Goal: Task Accomplishment & Management: Use online tool/utility

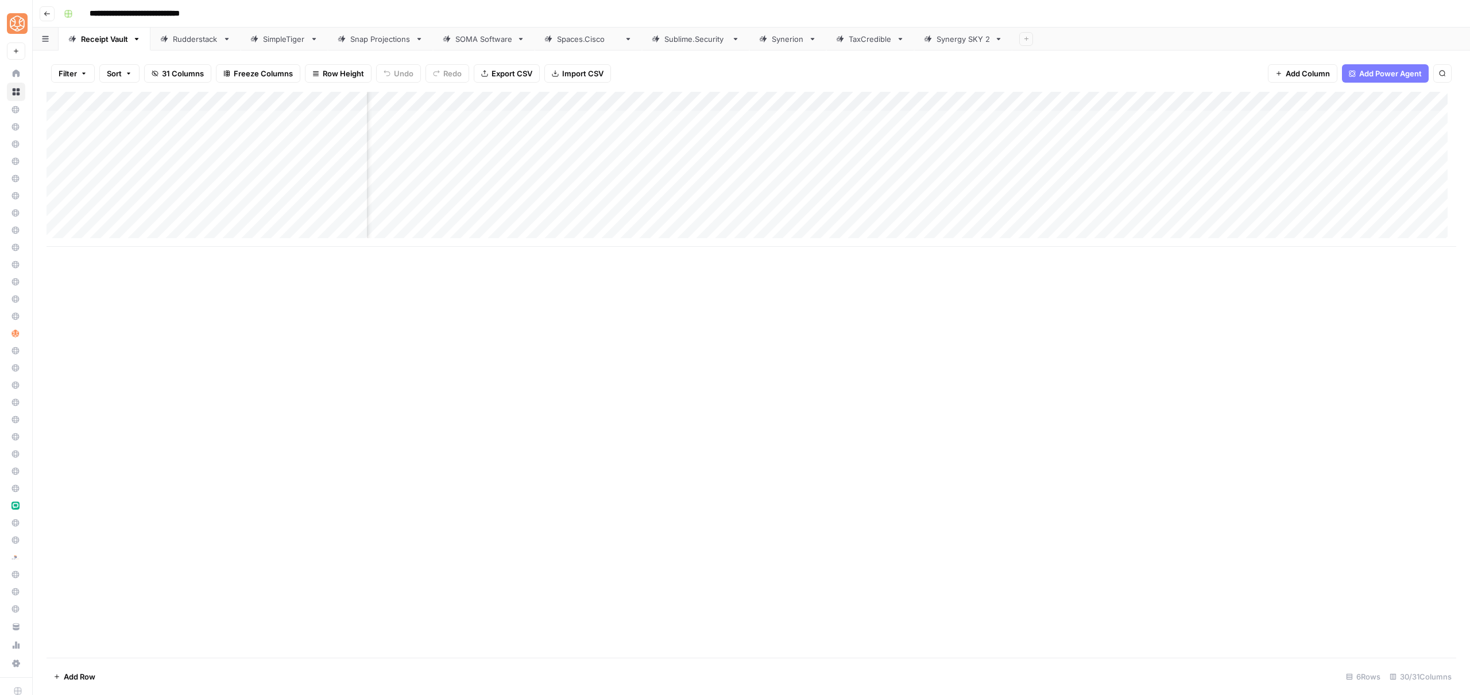
scroll to position [0, 492]
click at [1017, 99] on div "Add Column" at bounding box center [752, 169] width 1410 height 155
click at [1023, 199] on icon "button" at bounding box center [1020, 198] width 8 height 8
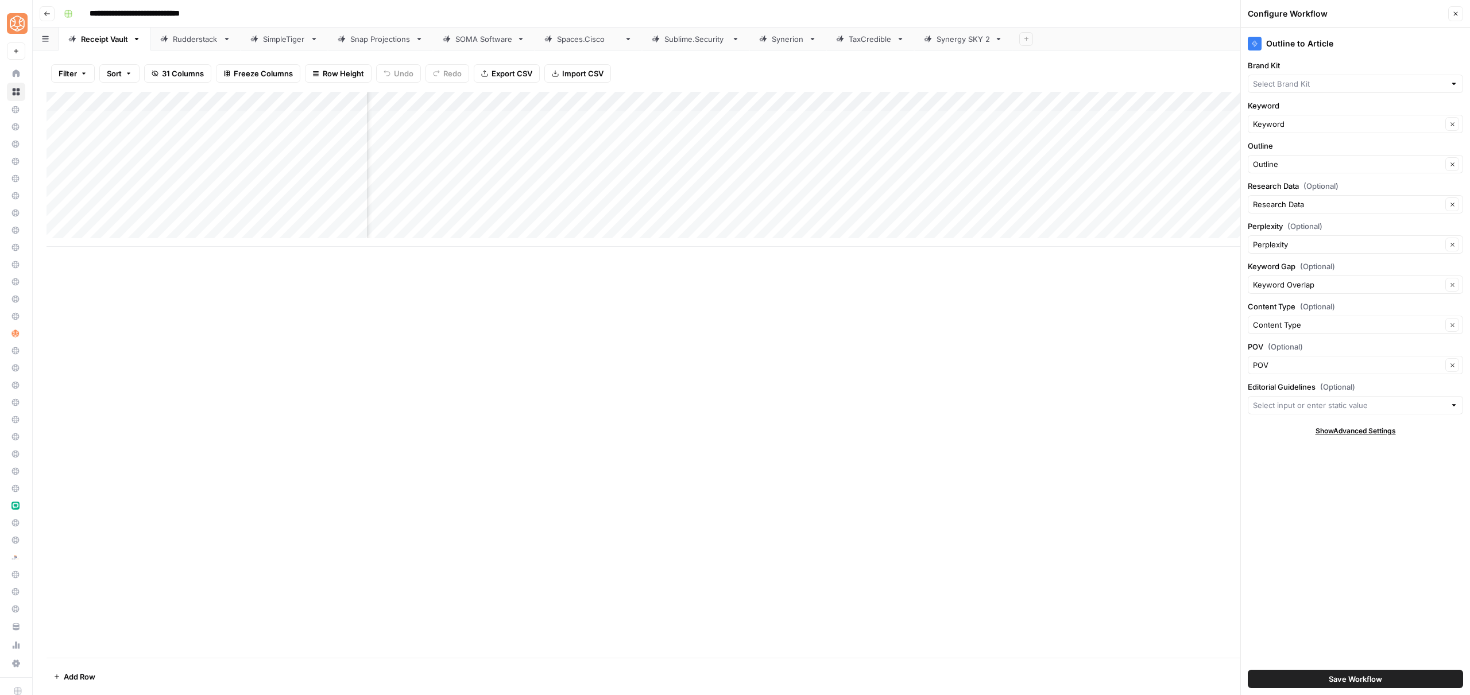
type input "Receipt Vault"
click at [1058, 316] on div "Add Column" at bounding box center [752, 375] width 1410 height 566
click at [1062, 196] on div "Add Column" at bounding box center [752, 169] width 1410 height 155
click at [1047, 216] on div "Add Column" at bounding box center [752, 169] width 1410 height 155
click at [1452, 8] on button "Close" at bounding box center [1455, 13] width 15 height 15
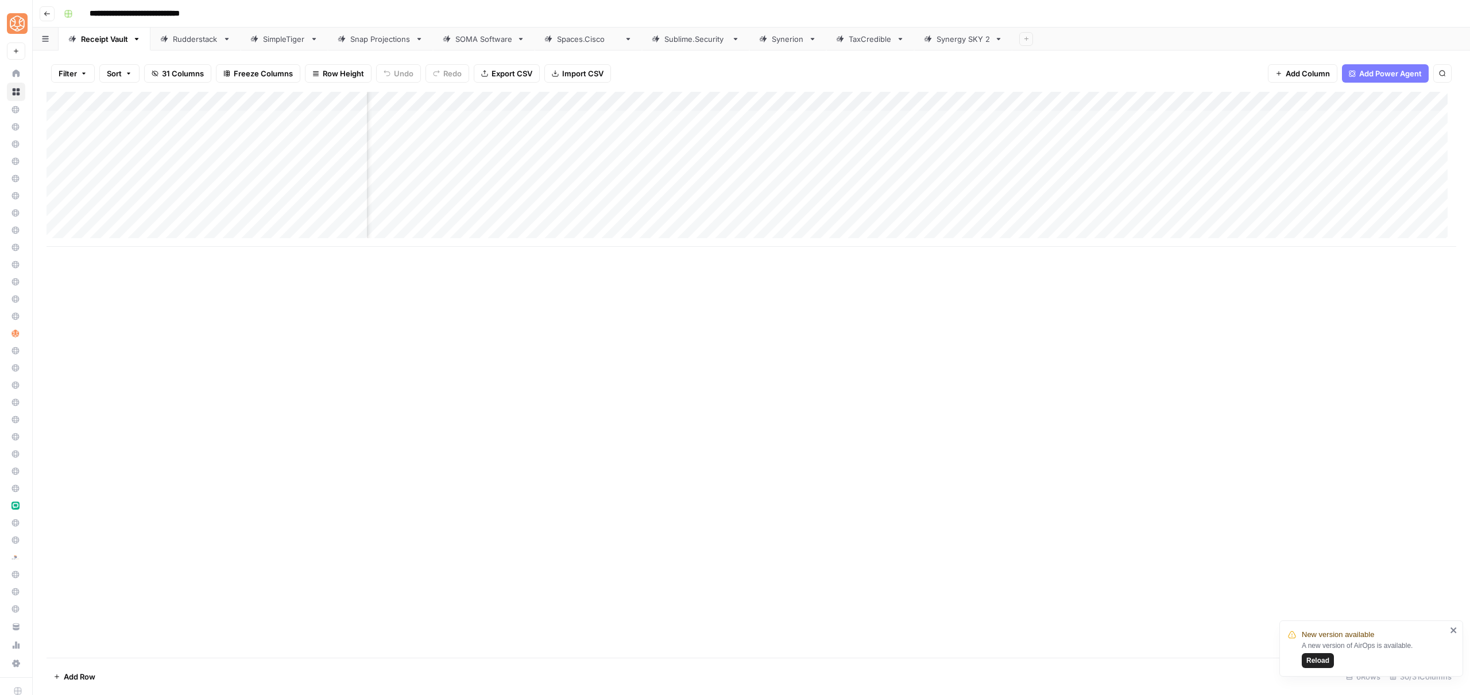
scroll to position [0, 492]
click at [1055, 198] on div "Add Column" at bounding box center [752, 169] width 1410 height 155
click at [1096, 217] on div "Add Column" at bounding box center [752, 169] width 1410 height 155
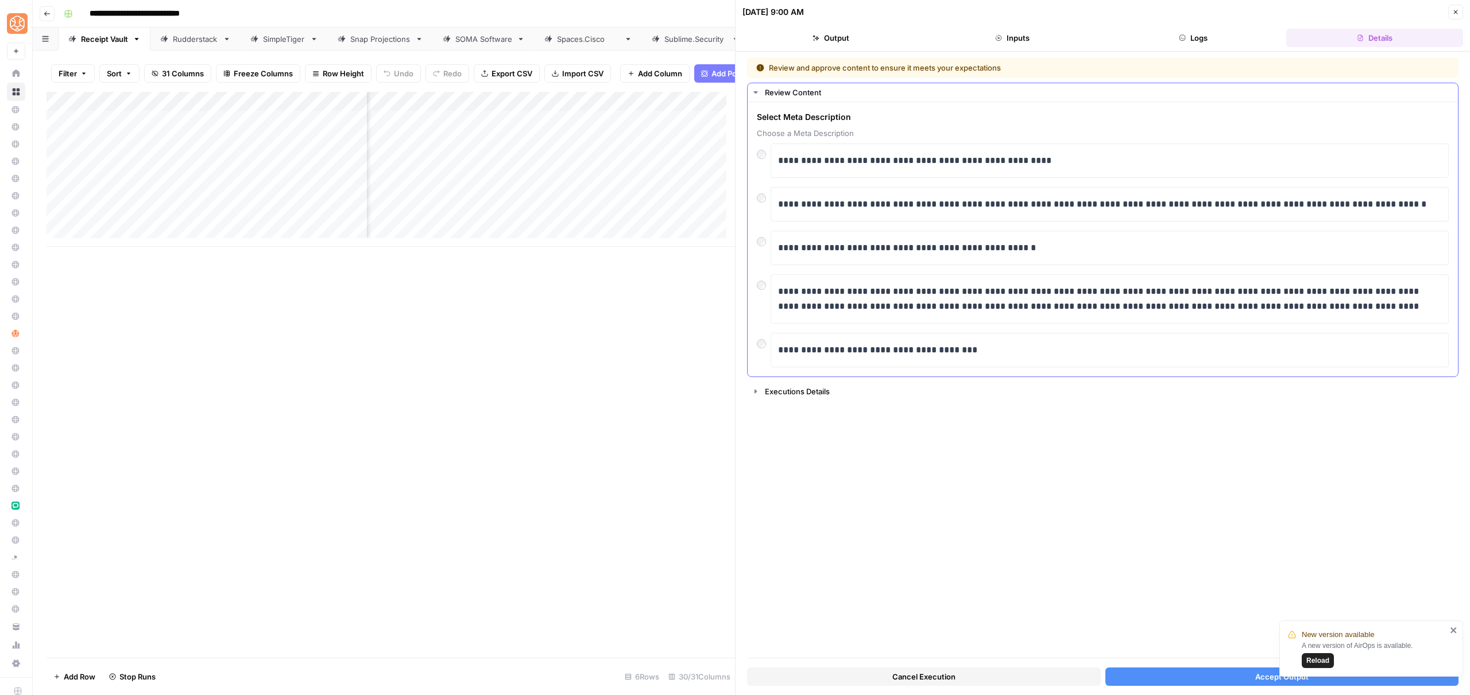
click at [762, 278] on div at bounding box center [764, 282] width 14 height 16
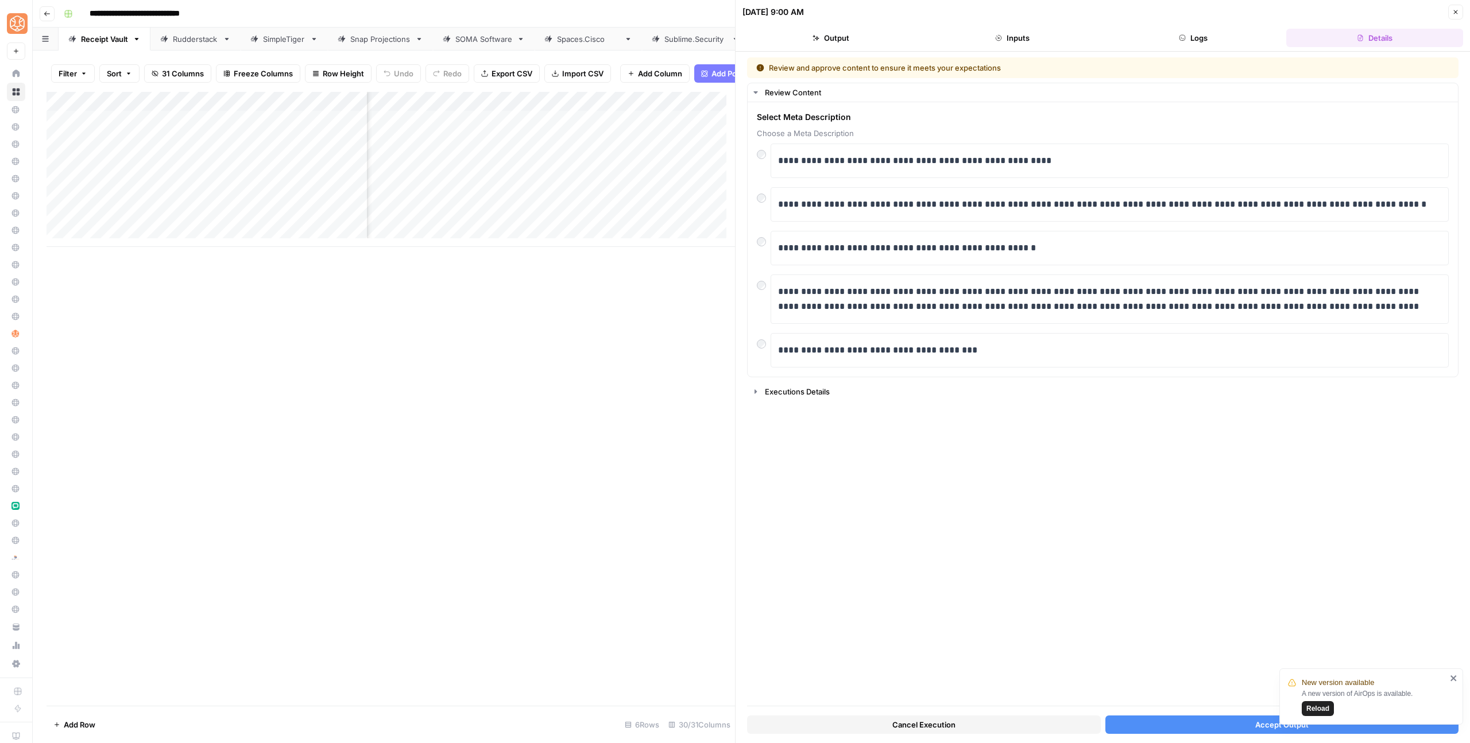
click at [1309, 695] on span "Reload" at bounding box center [1317, 708] width 23 height 10
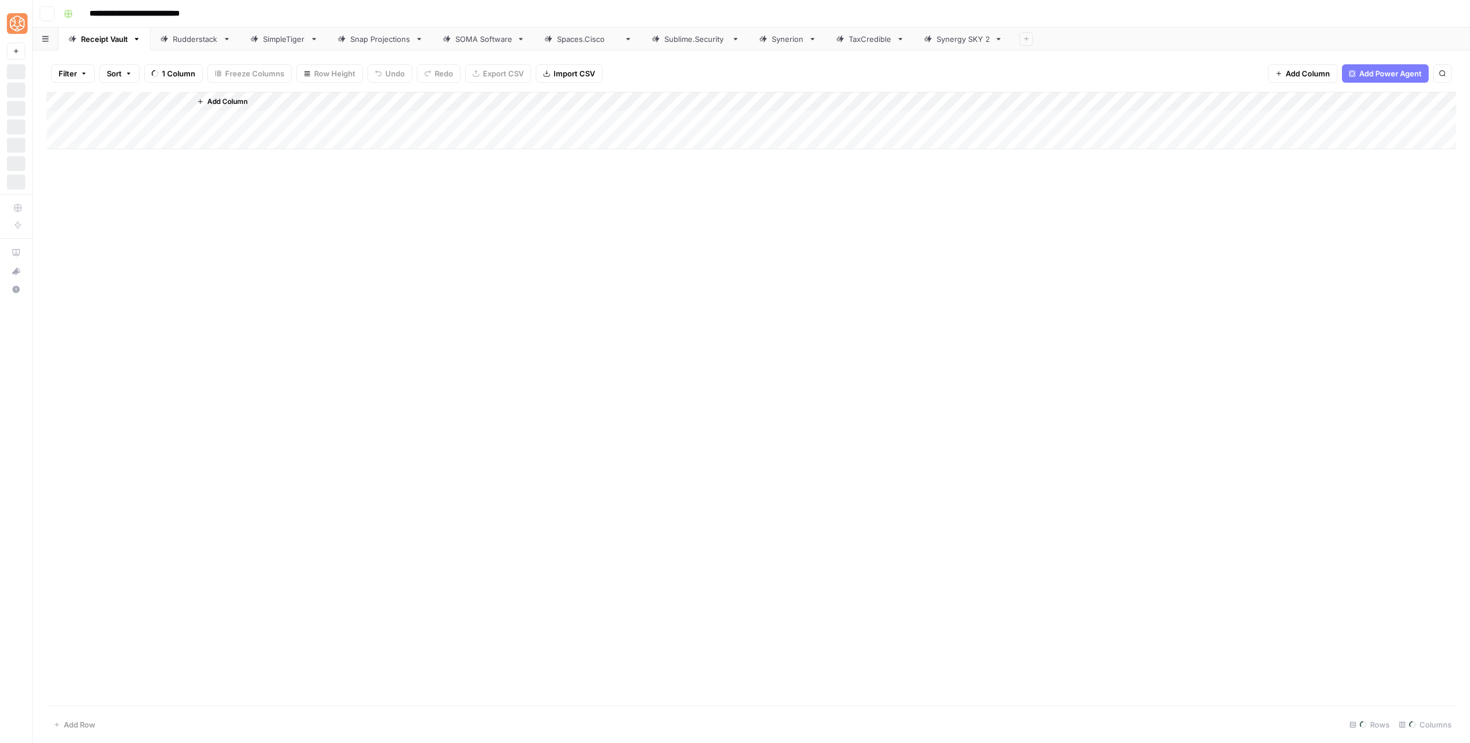
scroll to position [9, 671]
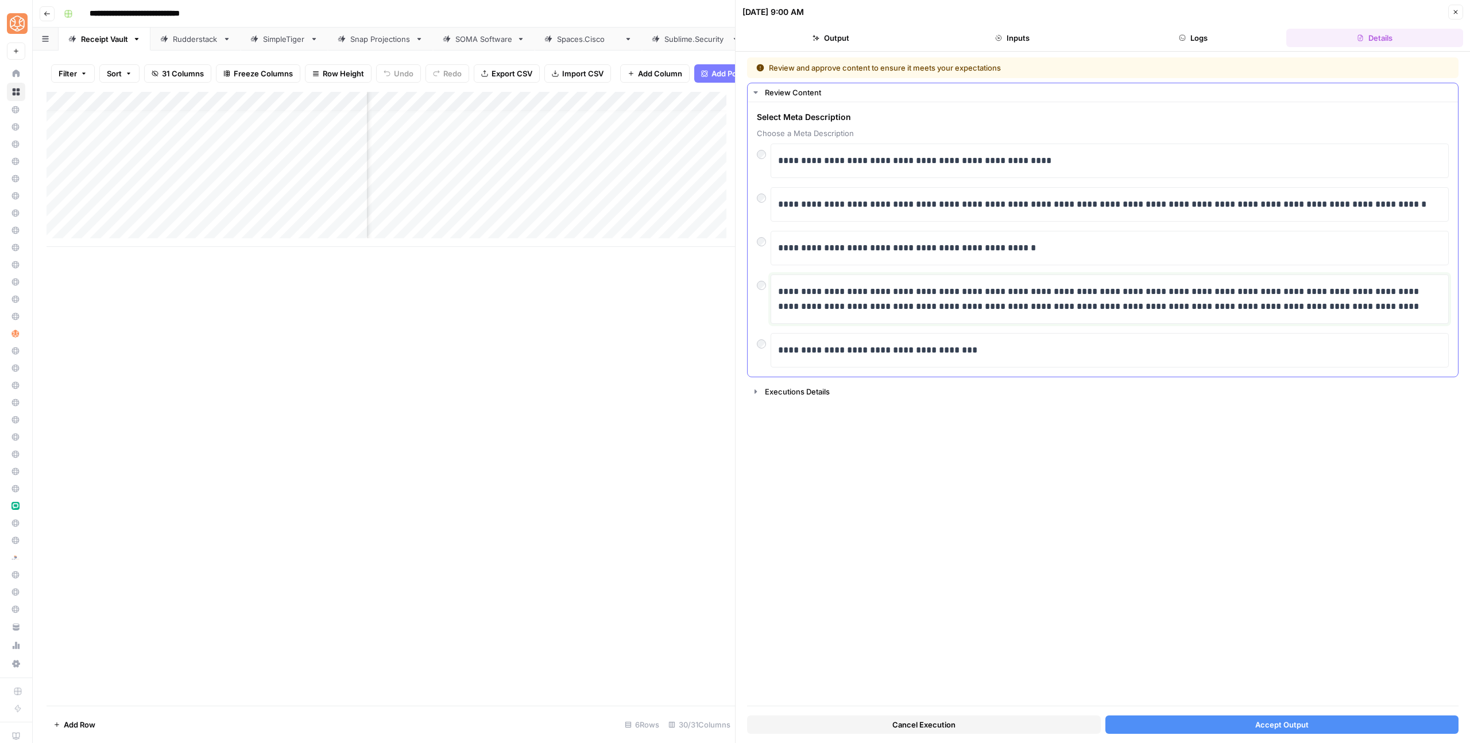
click at [918, 301] on p "**********" at bounding box center [1109, 299] width 663 height 30
click at [1305, 721] on span "Accept Output" at bounding box center [1281, 724] width 53 height 11
